Goal: Transaction & Acquisition: Purchase product/service

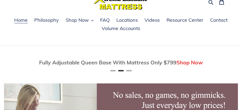
scroll to position [54, 0]
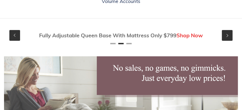
click at [229, 33] on button "Next" at bounding box center [227, 35] width 11 height 11
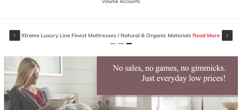
scroll to position [0, 468]
click at [228, 33] on button "Next" at bounding box center [227, 35] width 11 height 11
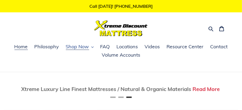
click at [85, 47] on span "Shop Now" at bounding box center [77, 46] width 23 height 6
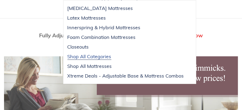
scroll to position [0, 396]
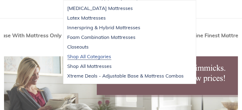
click at [94, 57] on span "Shop All Categories" at bounding box center [90, 56] width 44 height 6
